Goal: Navigation & Orientation: Understand site structure

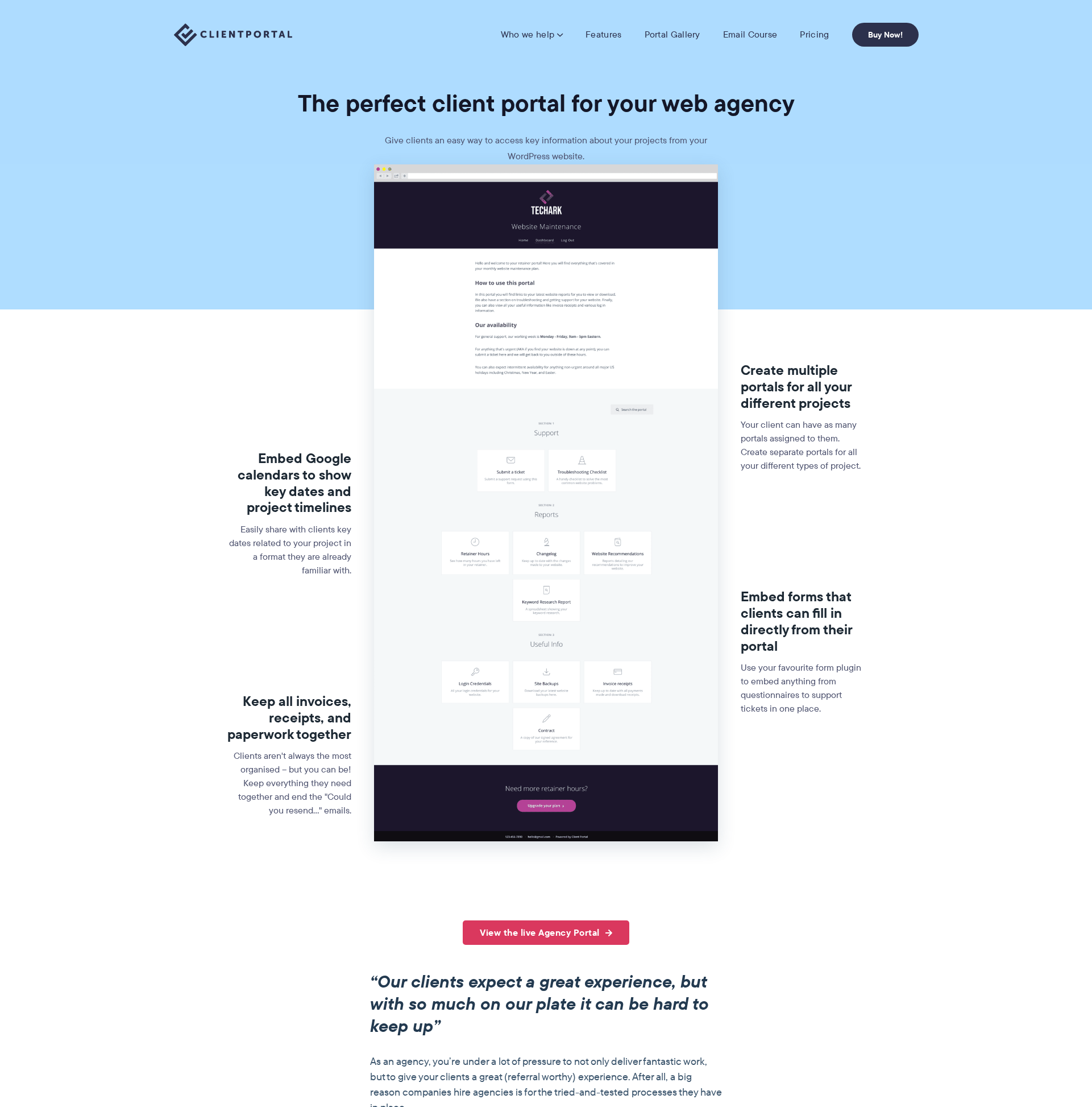
click at [260, 32] on img at bounding box center [233, 34] width 118 height 23
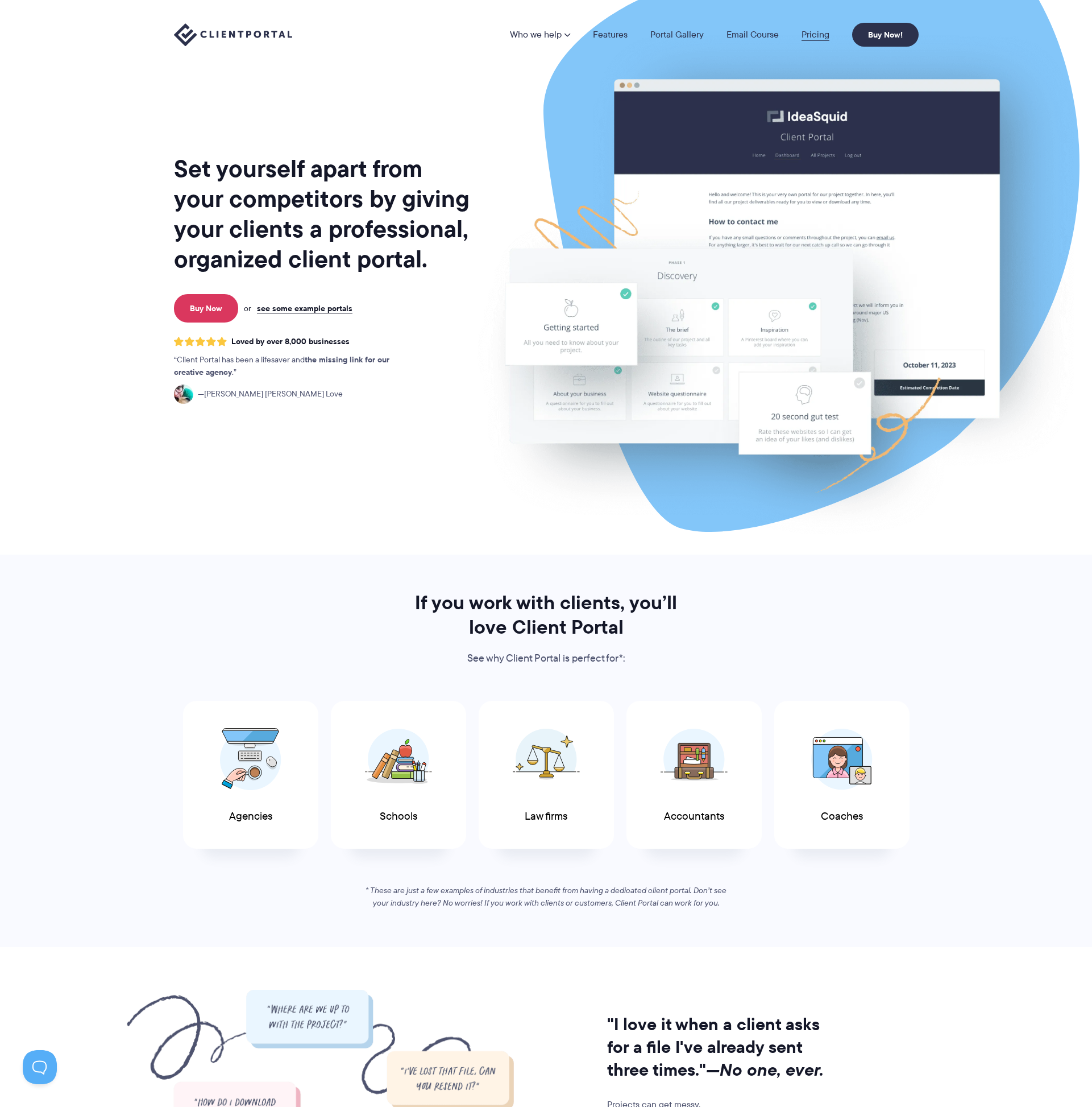
click at [809, 39] on link "Pricing" at bounding box center [816, 34] width 28 height 9
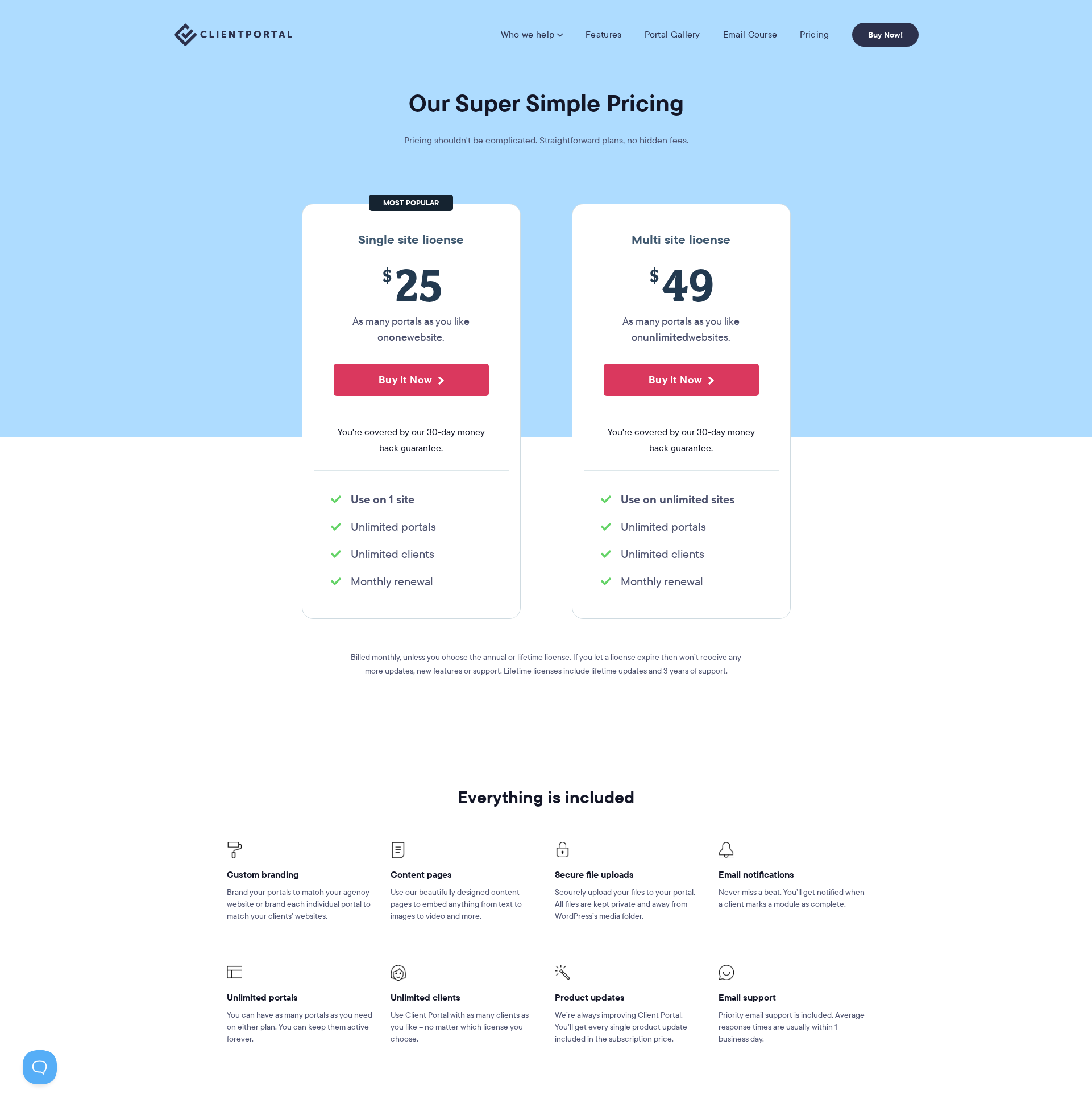
click at [599, 38] on link "Features" at bounding box center [603, 35] width 35 height 11
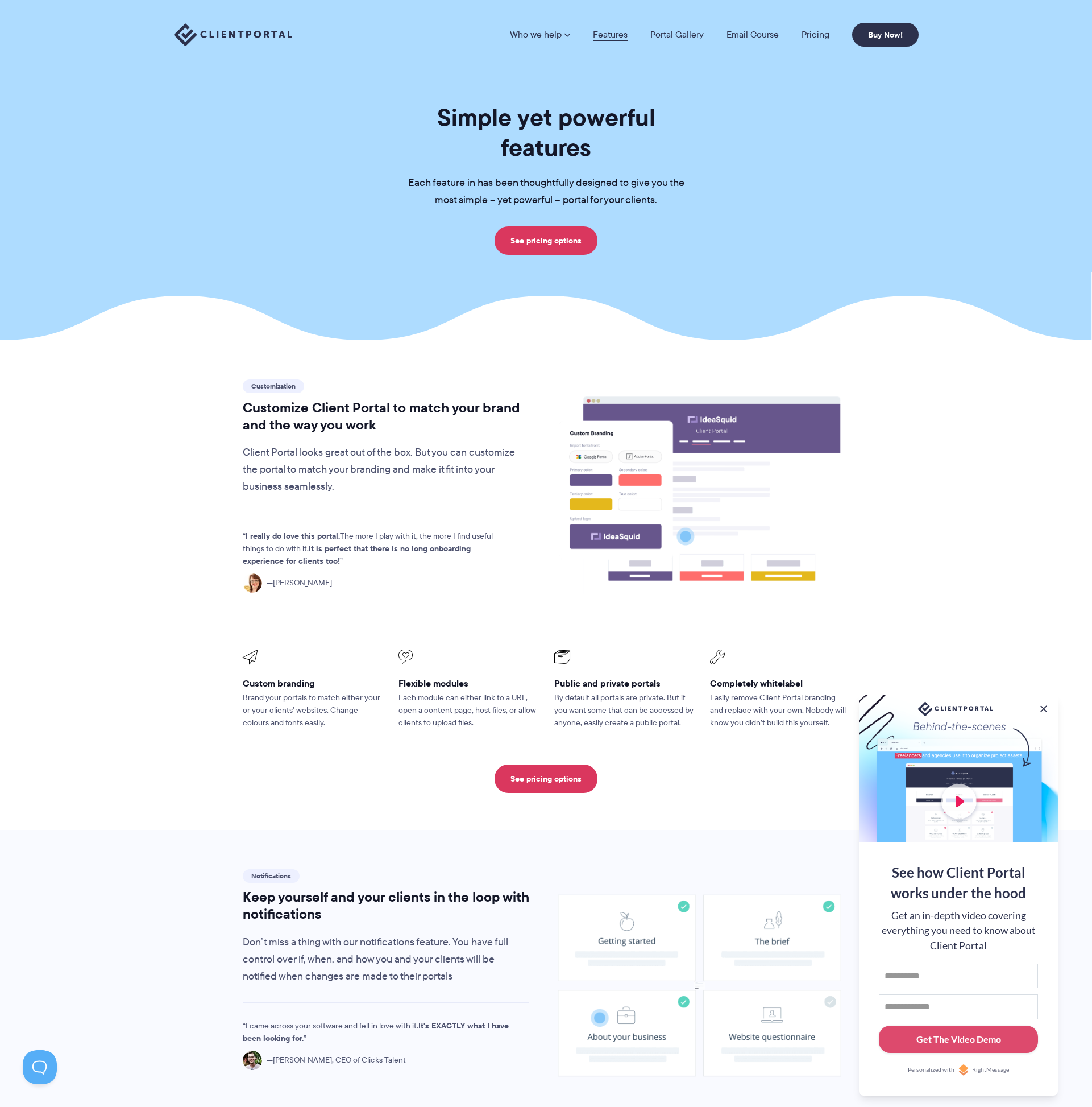
click at [605, 33] on link "Features" at bounding box center [610, 34] width 35 height 9
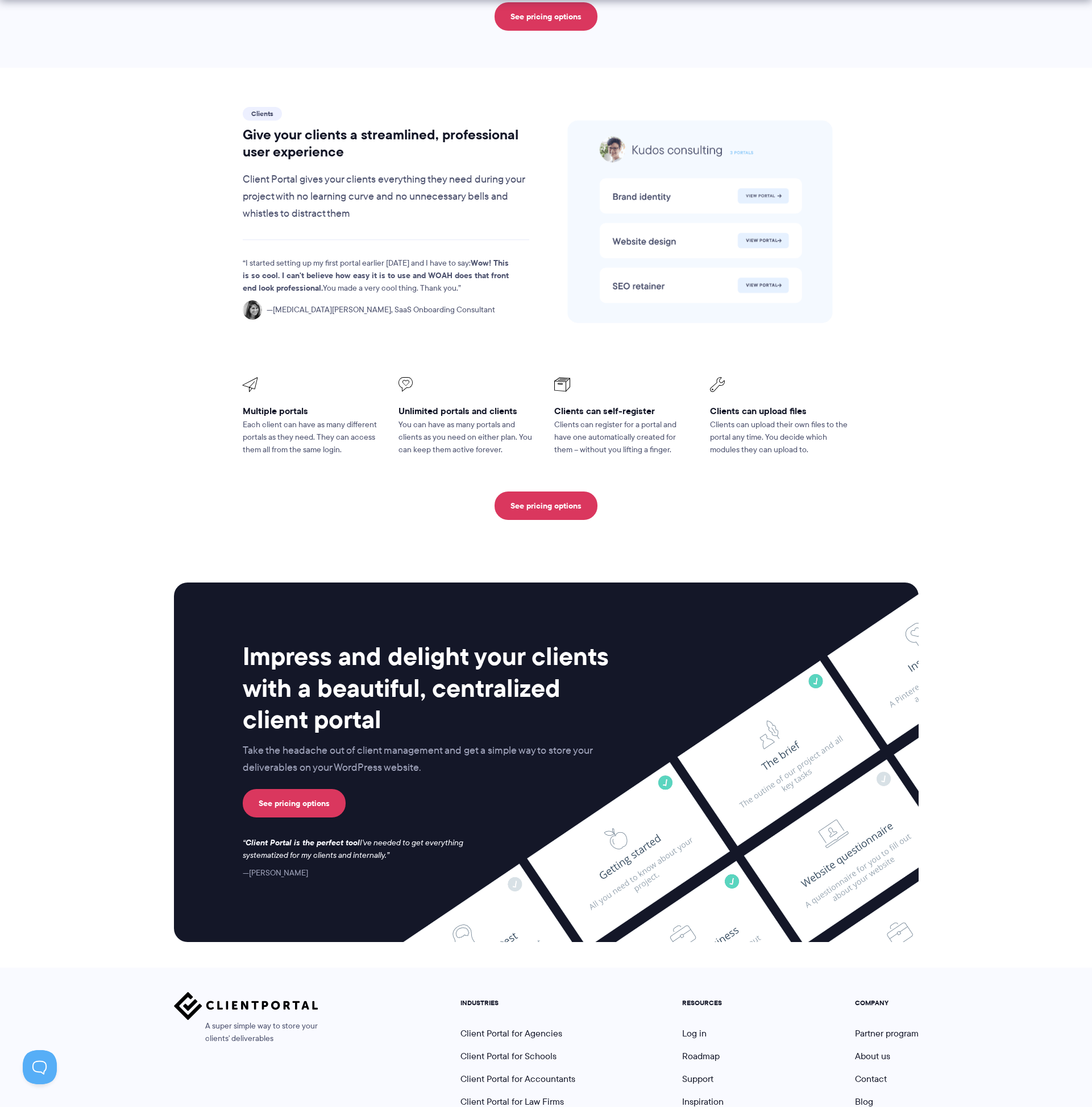
scroll to position [2411, 0]
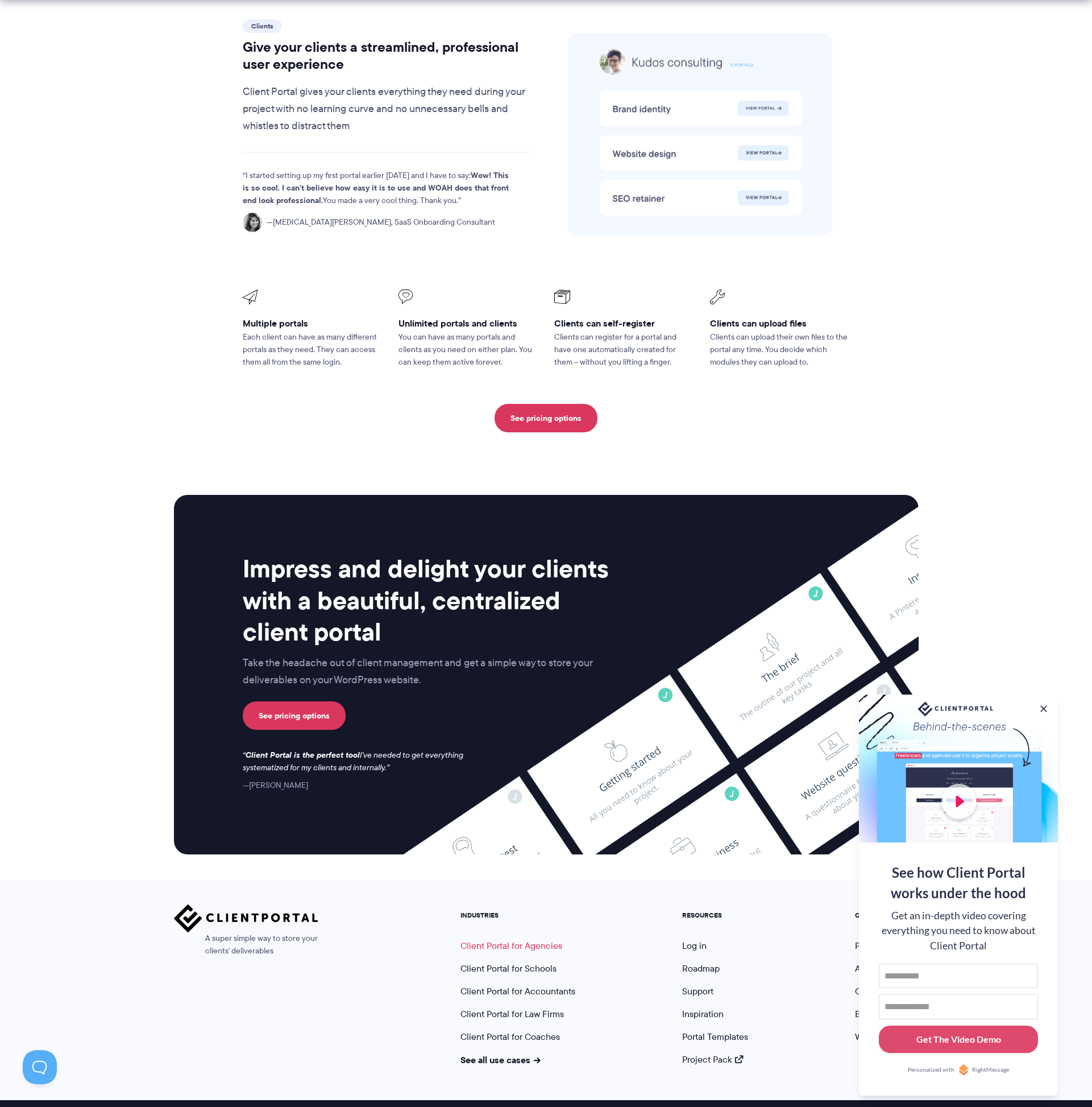
click at [539, 939] on link "Client Portal for Agencies" at bounding box center [512, 945] width 102 height 13
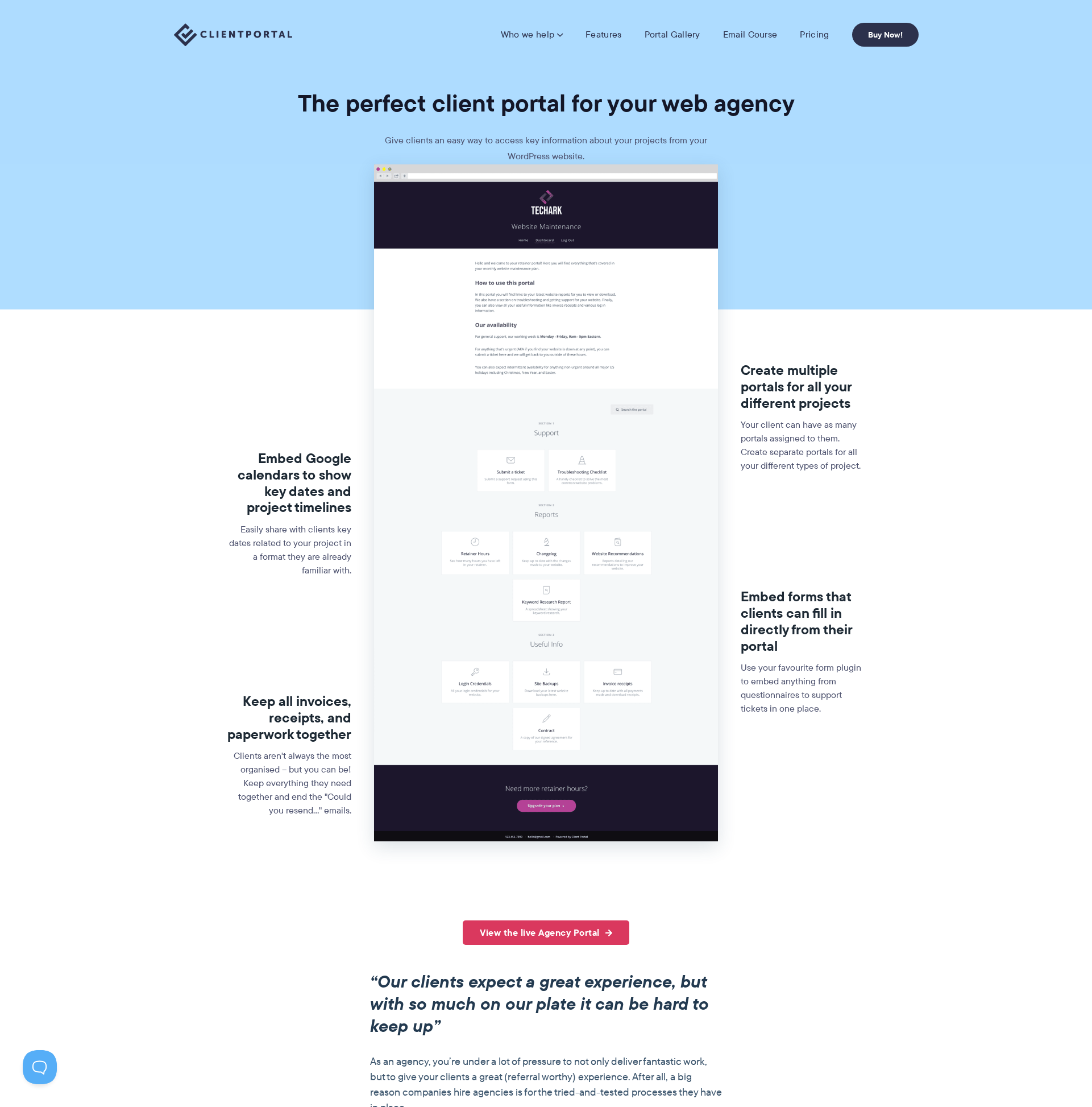
click at [598, 487] on img at bounding box center [546, 503] width 344 height 677
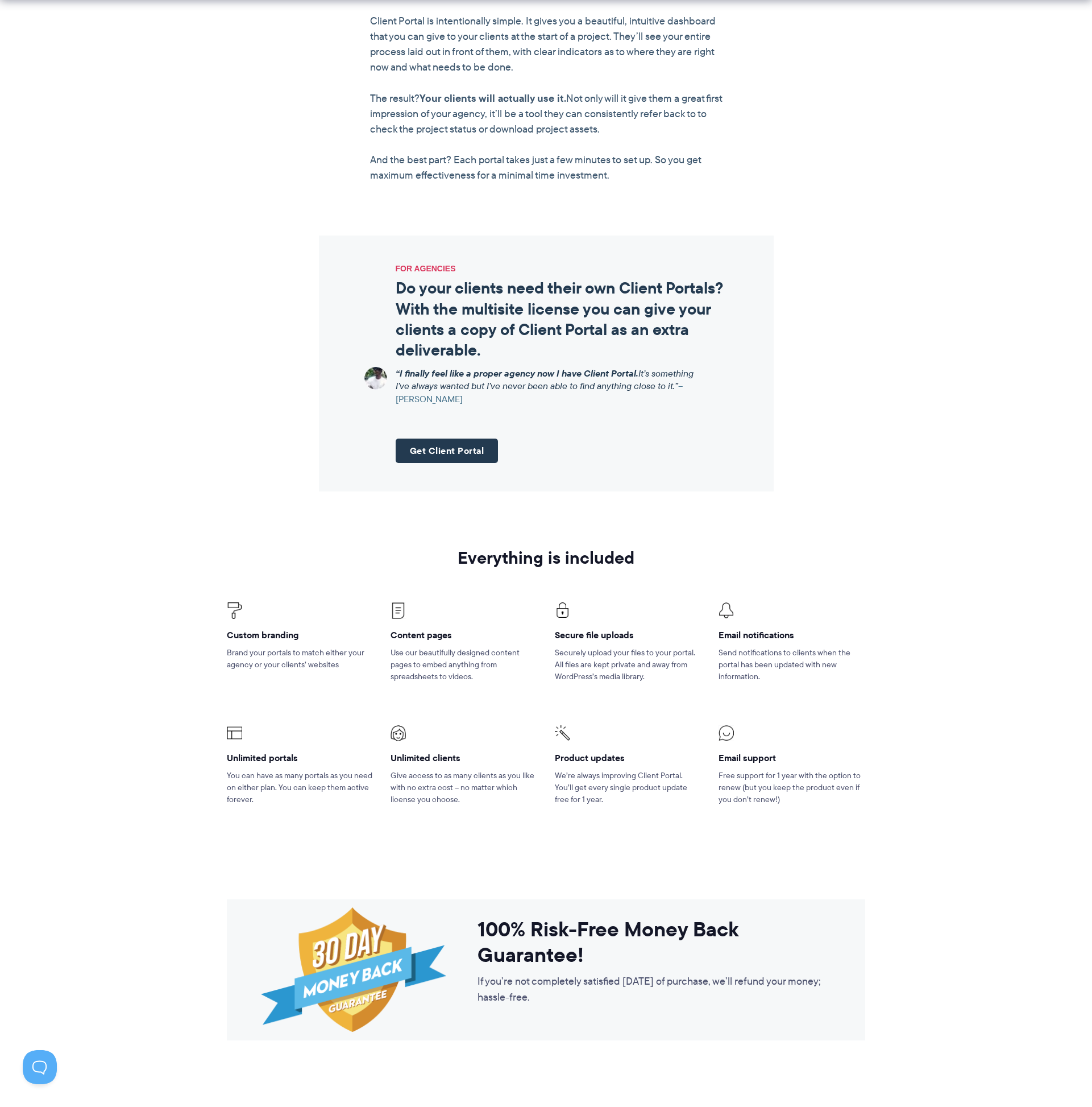
scroll to position [1285, 0]
